Goal: Check status: Check status

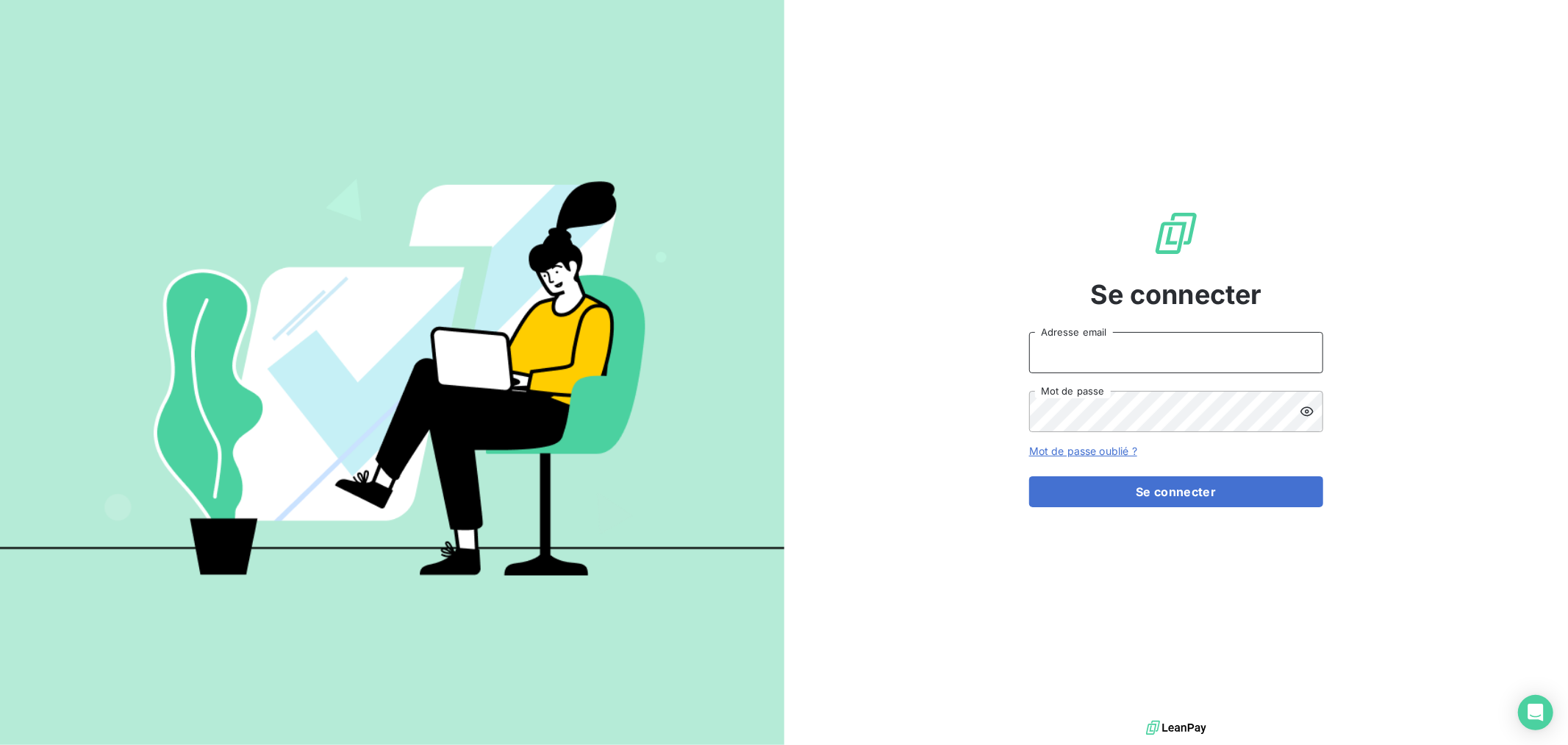
click at [1125, 345] on input "Adresse email" at bounding box center [1176, 352] width 294 height 41
type input "[EMAIL_ADDRESS][DOMAIN_NAME]"
click at [1030, 476] on button "Se connecter" at bounding box center [1176, 490] width 294 height 31
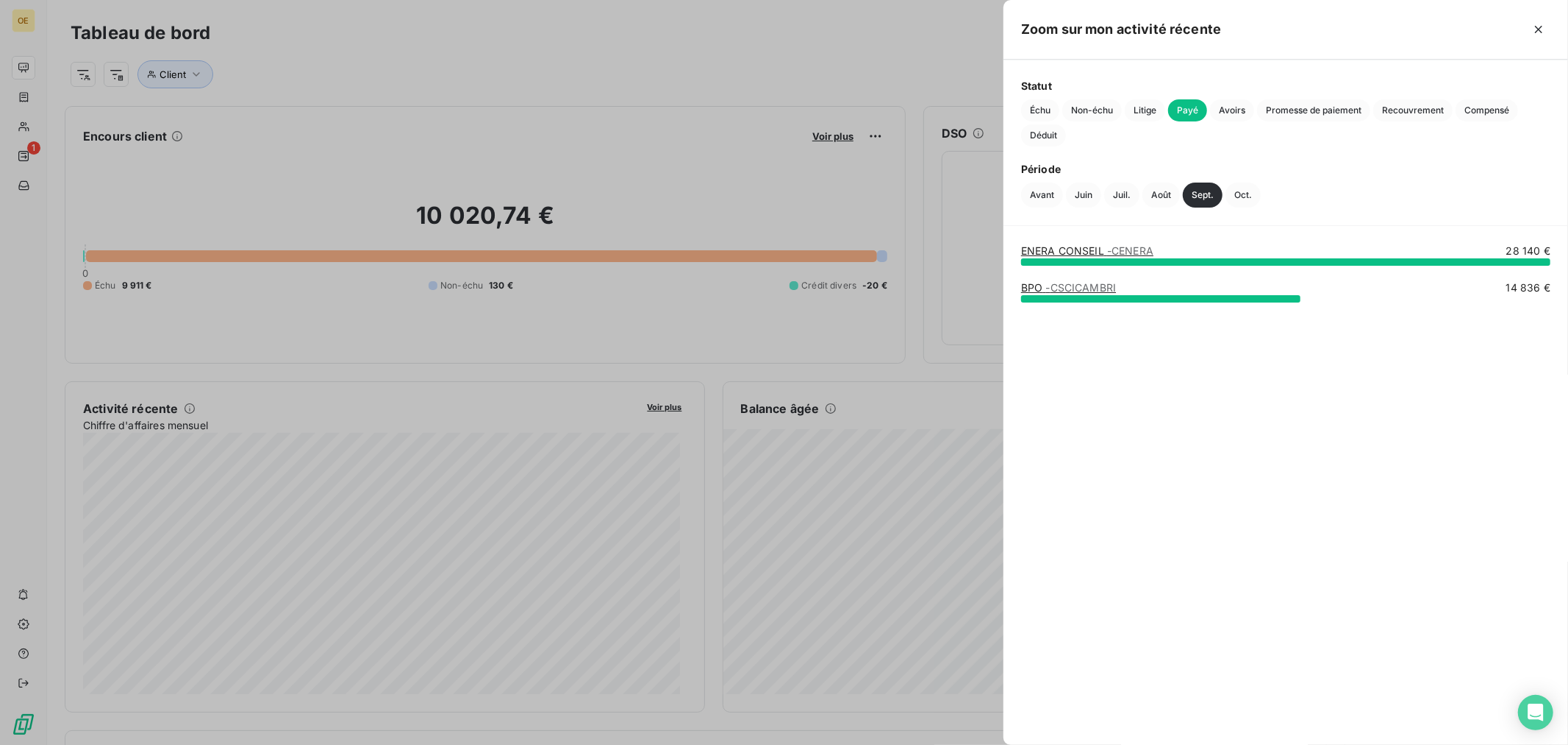
click at [1089, 287] on span "- CSCICAMBRI" at bounding box center [1082, 287] width 71 height 13
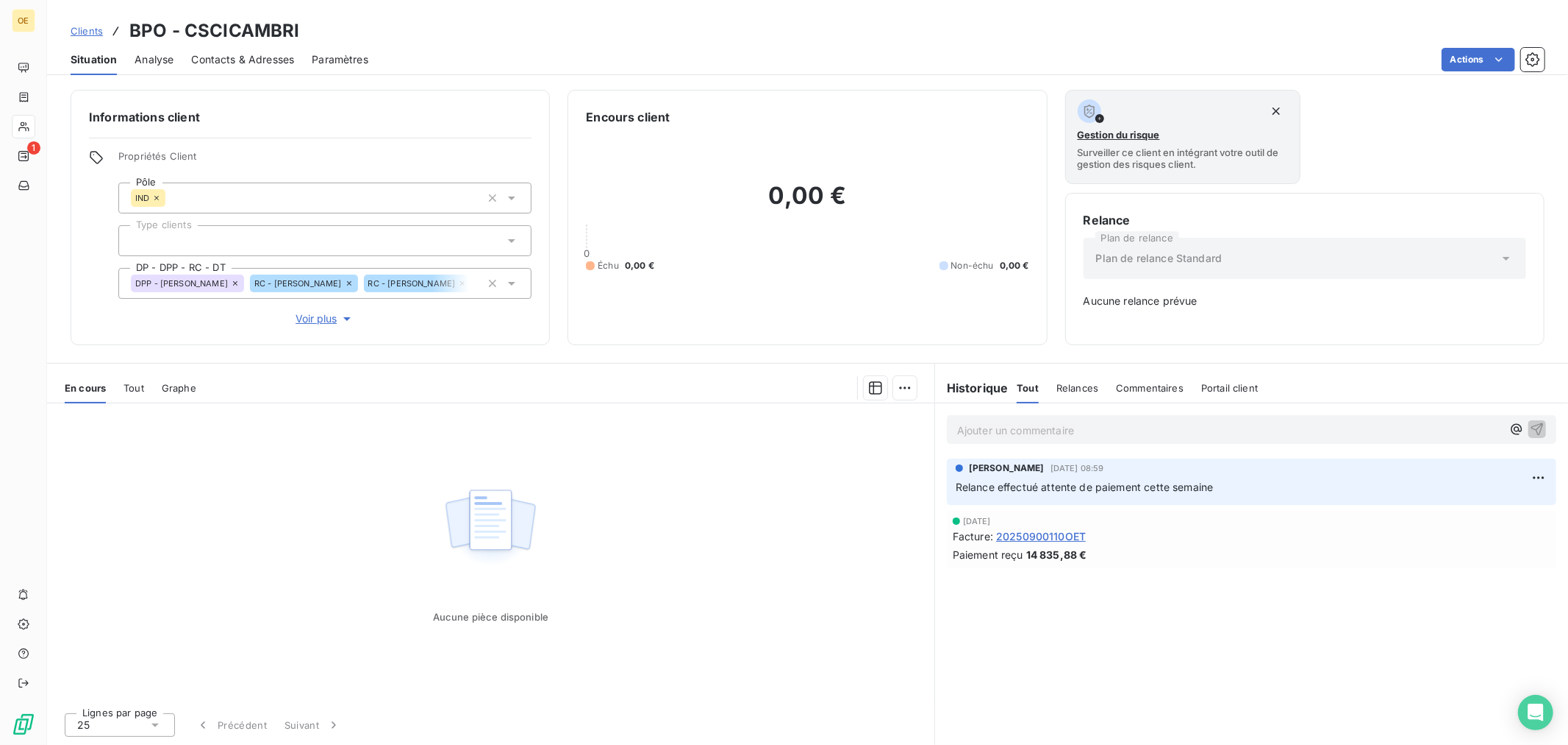
click at [1066, 532] on span "20250900110OET" at bounding box center [1040, 536] width 90 height 16
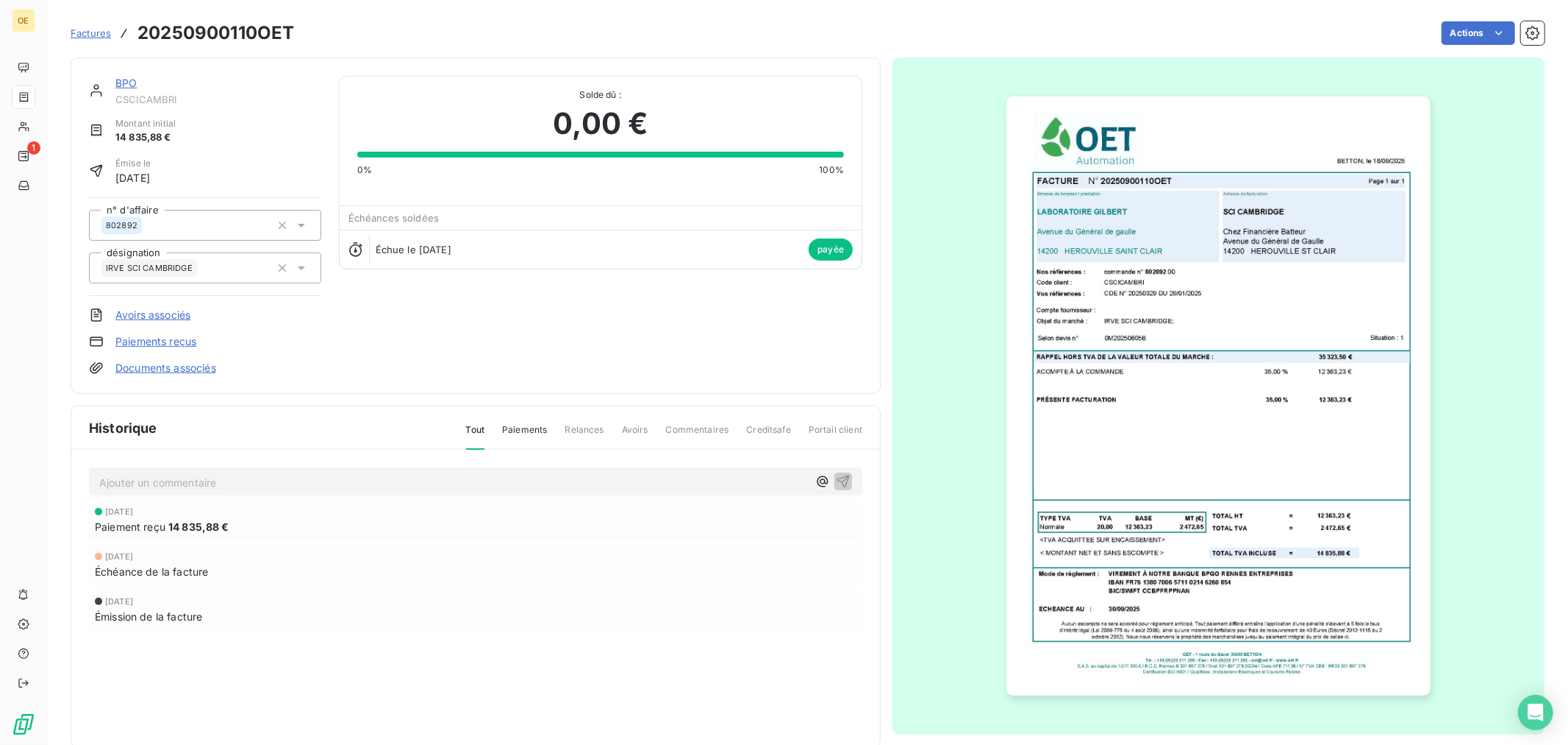
click at [741, 578] on div "Échéance de la facture" at bounding box center [475, 571] width 761 height 16
